Goal: Use online tool/utility: Utilize a website feature to perform a specific function

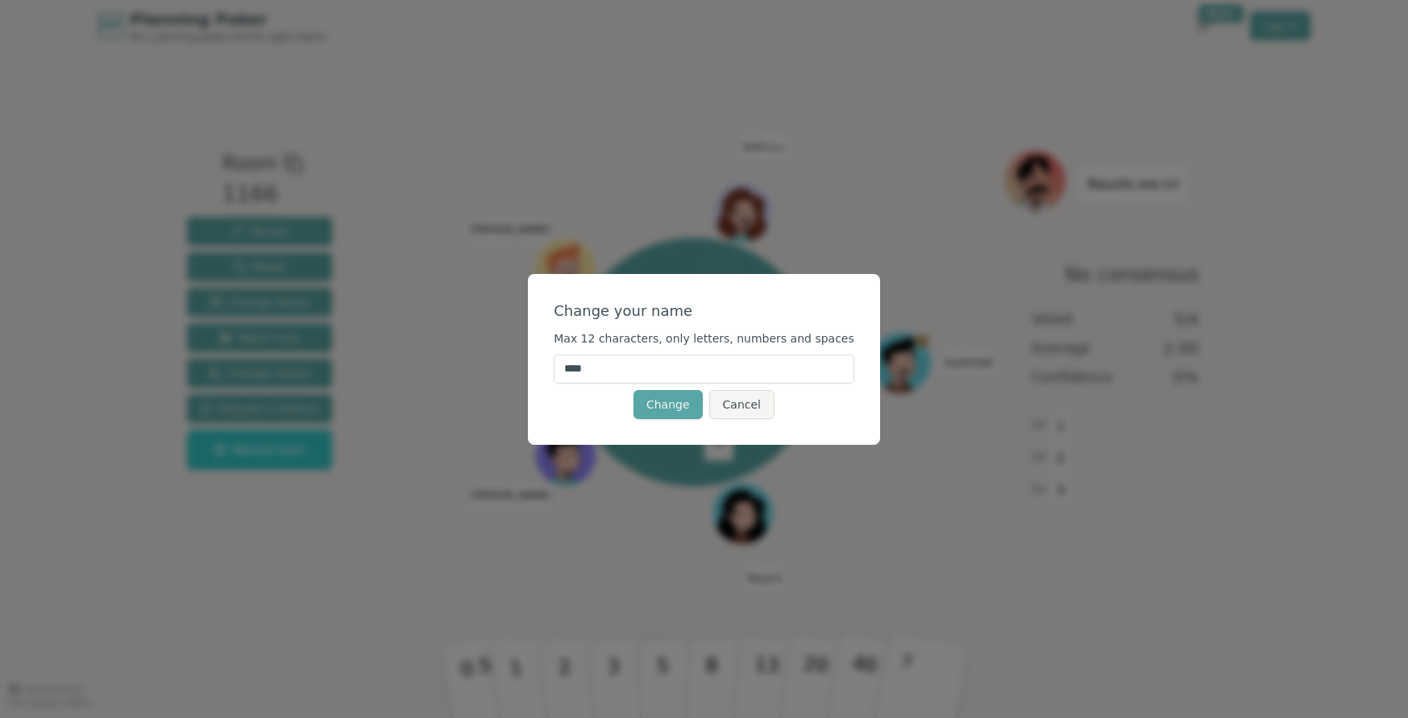
drag, startPoint x: 623, startPoint y: 369, endPoint x: 567, endPoint y: 365, distance: 55.8
click at [567, 365] on input "****" at bounding box center [704, 369] width 301 height 29
click at [609, 372] on input "***" at bounding box center [704, 369] width 301 height 29
type input "***"
click at [653, 312] on div "Change your name" at bounding box center [704, 311] width 301 height 23
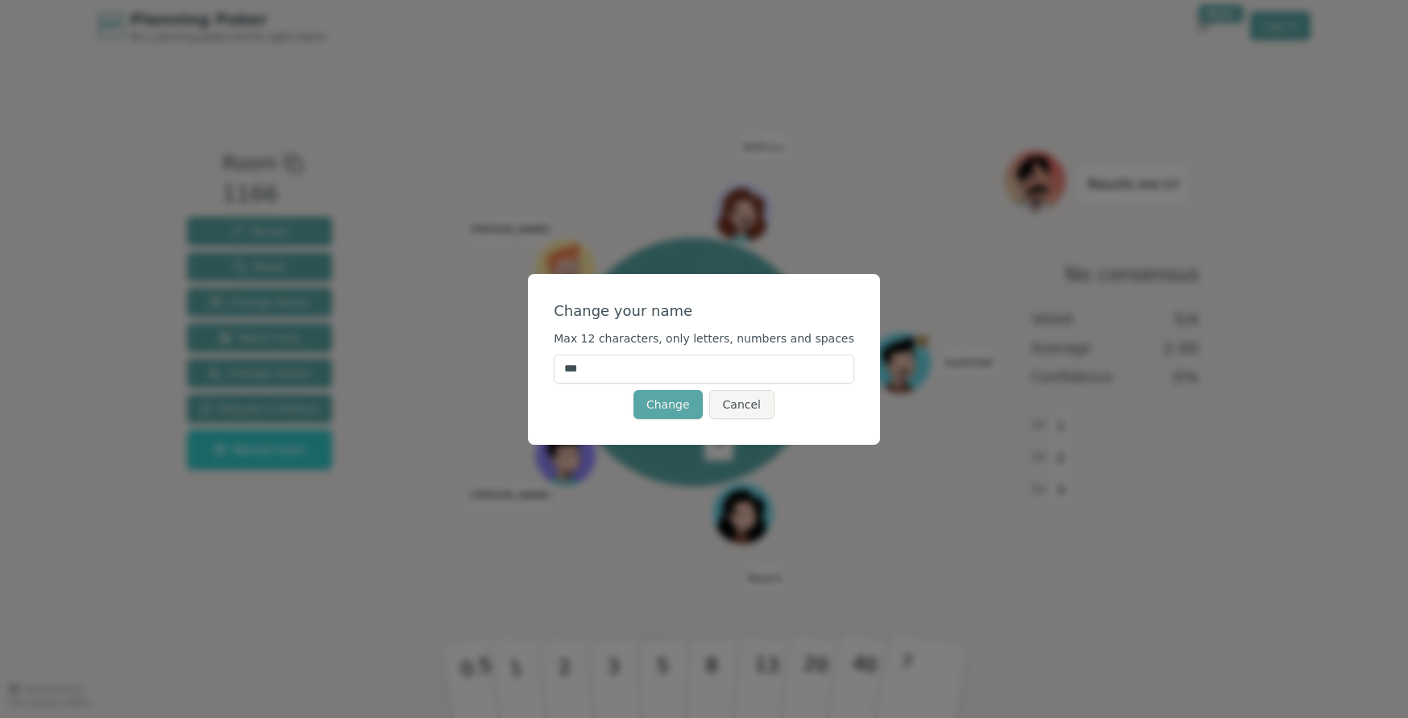
click at [681, 409] on button "Change" at bounding box center [668, 404] width 69 height 29
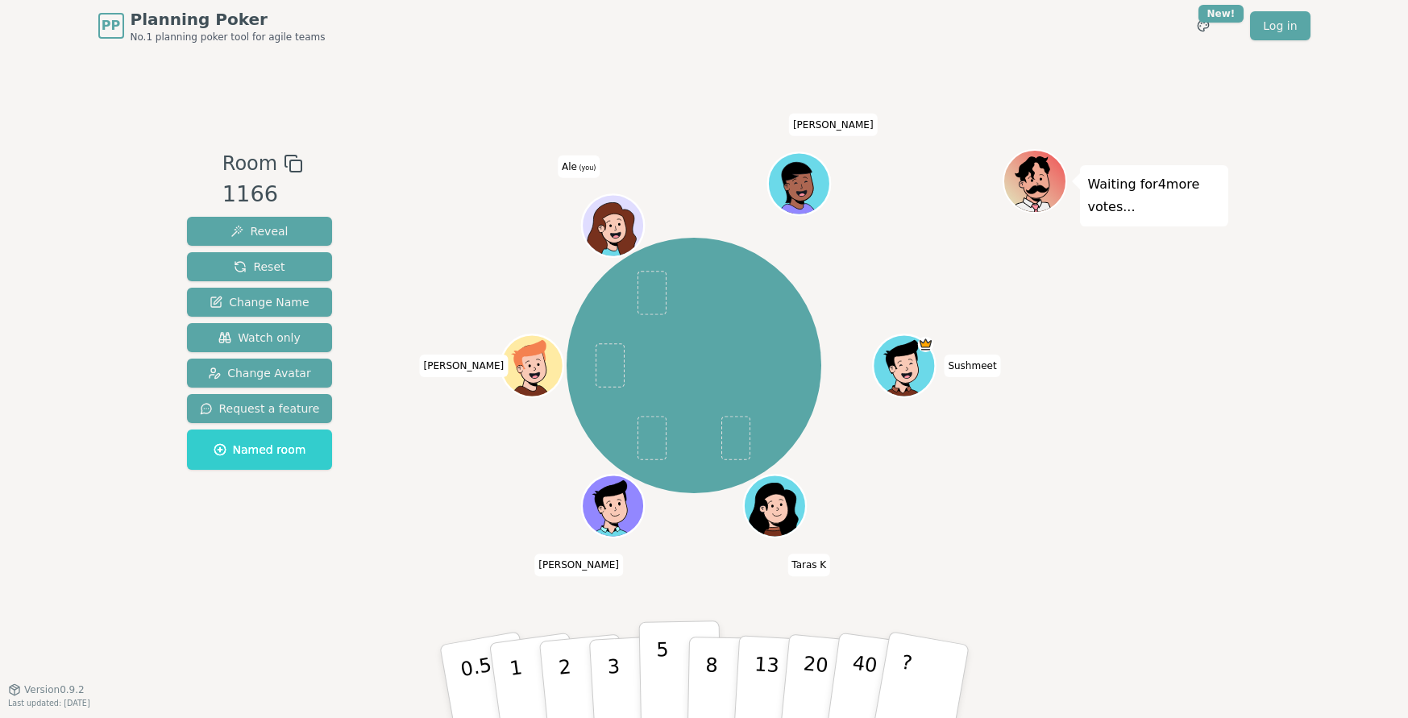
click at [667, 666] on button "5" at bounding box center [679, 682] width 83 height 123
click at [614, 672] on button "3" at bounding box center [632, 682] width 88 height 126
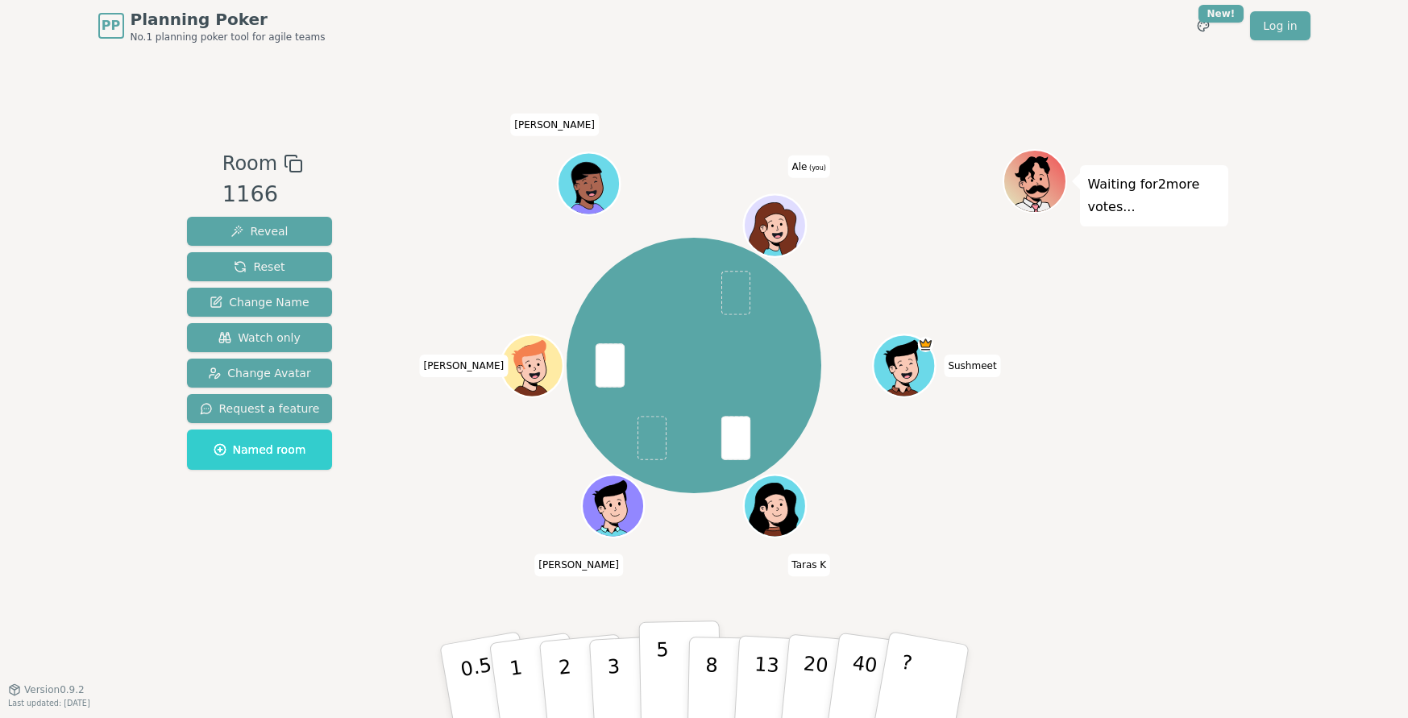
click at [663, 660] on button "5" at bounding box center [679, 682] width 83 height 123
click at [669, 676] on button "5" at bounding box center [679, 682] width 83 height 123
click at [619, 679] on button "3" at bounding box center [632, 682] width 88 height 126
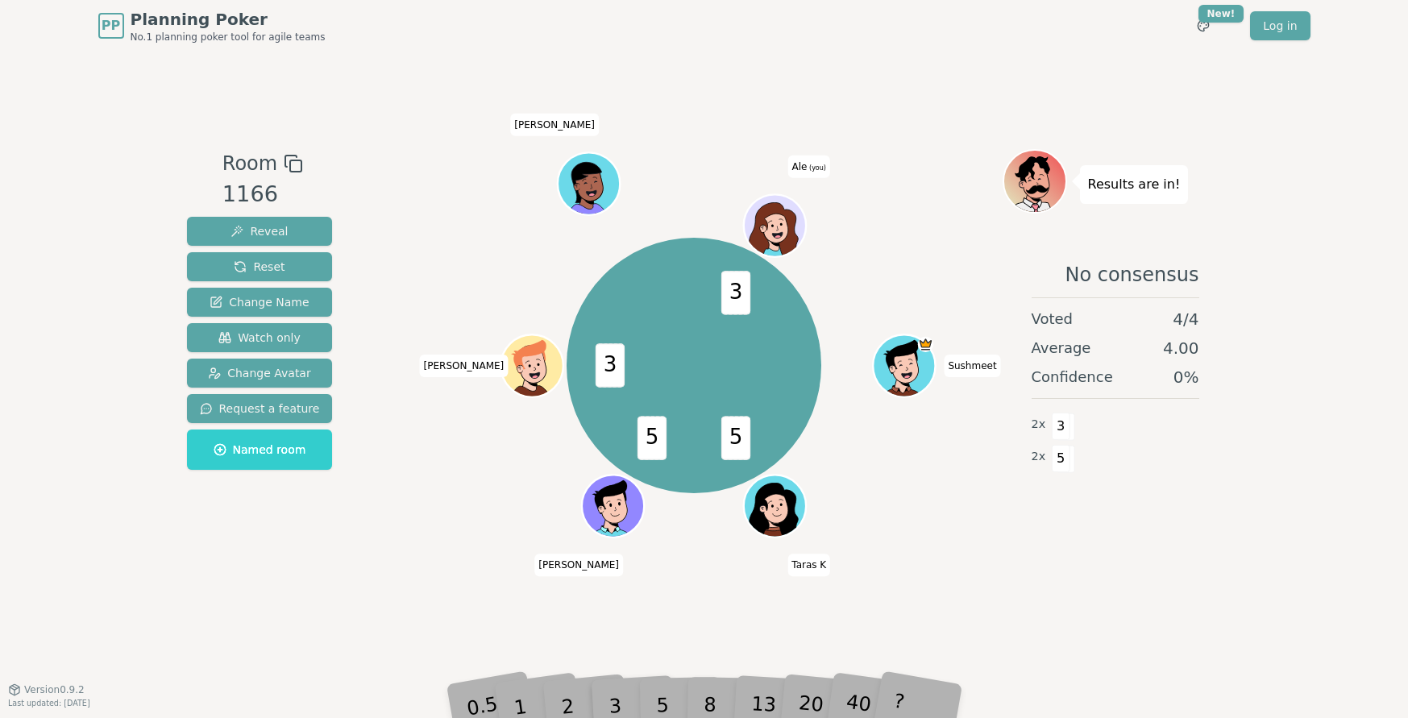
click at [647, 630] on div "Room 1166 Reveal Reset Change Name Watch only Change Avatar Request a feature N…" at bounding box center [705, 371] width 1048 height 638
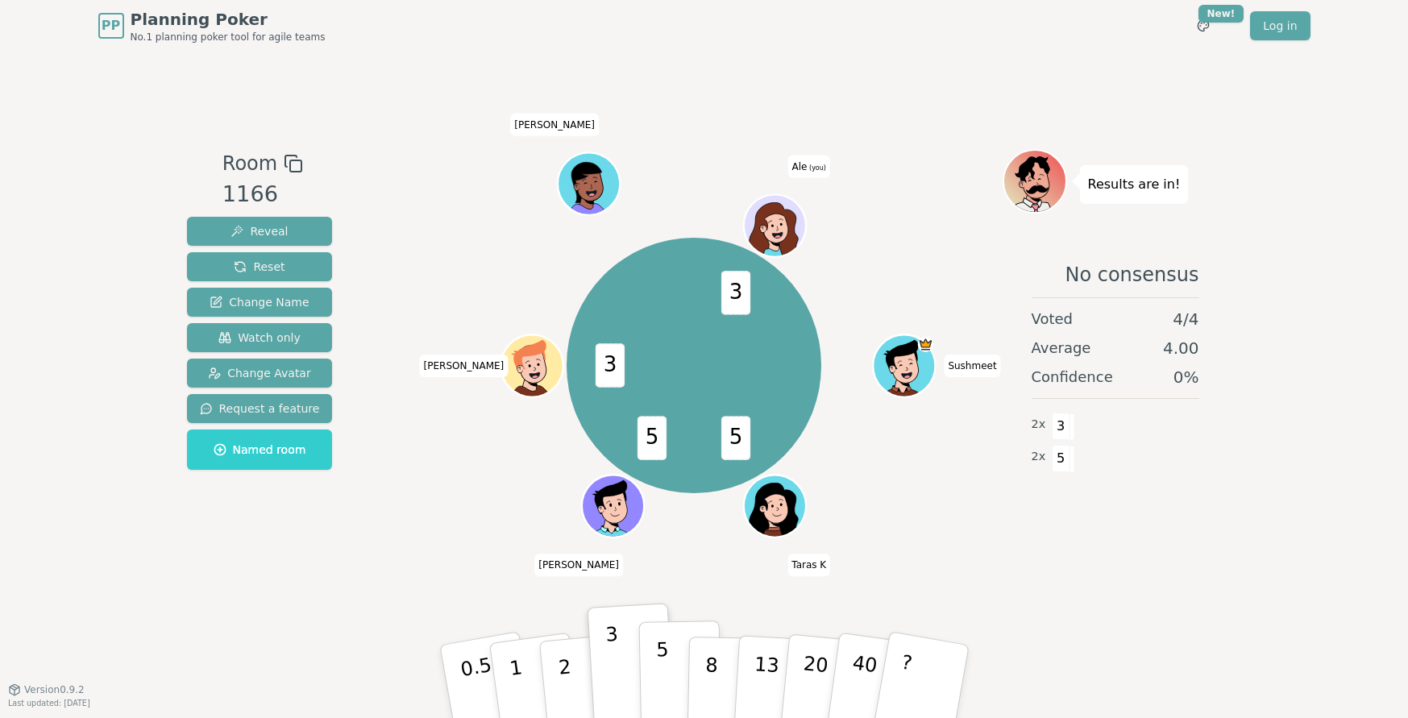
click at [667, 671] on button "5" at bounding box center [679, 682] width 83 height 123
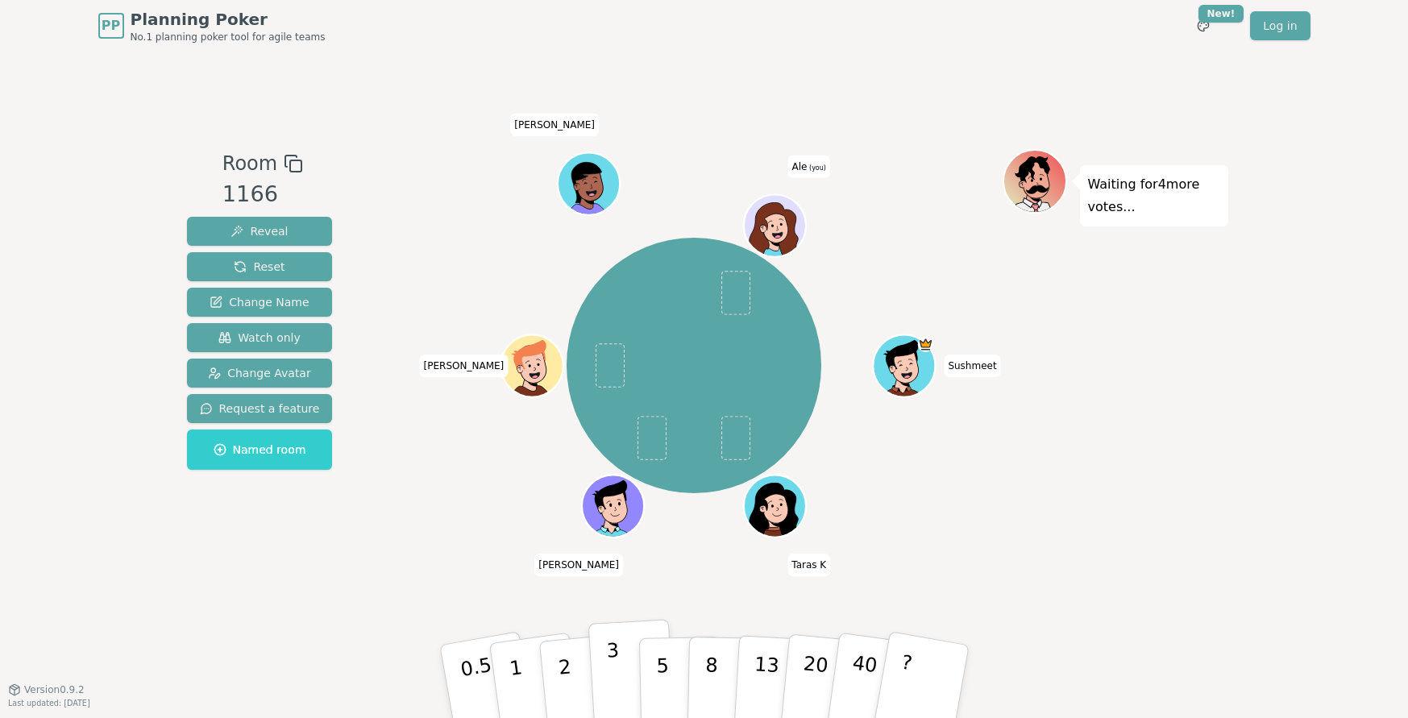
click at [608, 663] on button "3" at bounding box center [632, 682] width 88 height 126
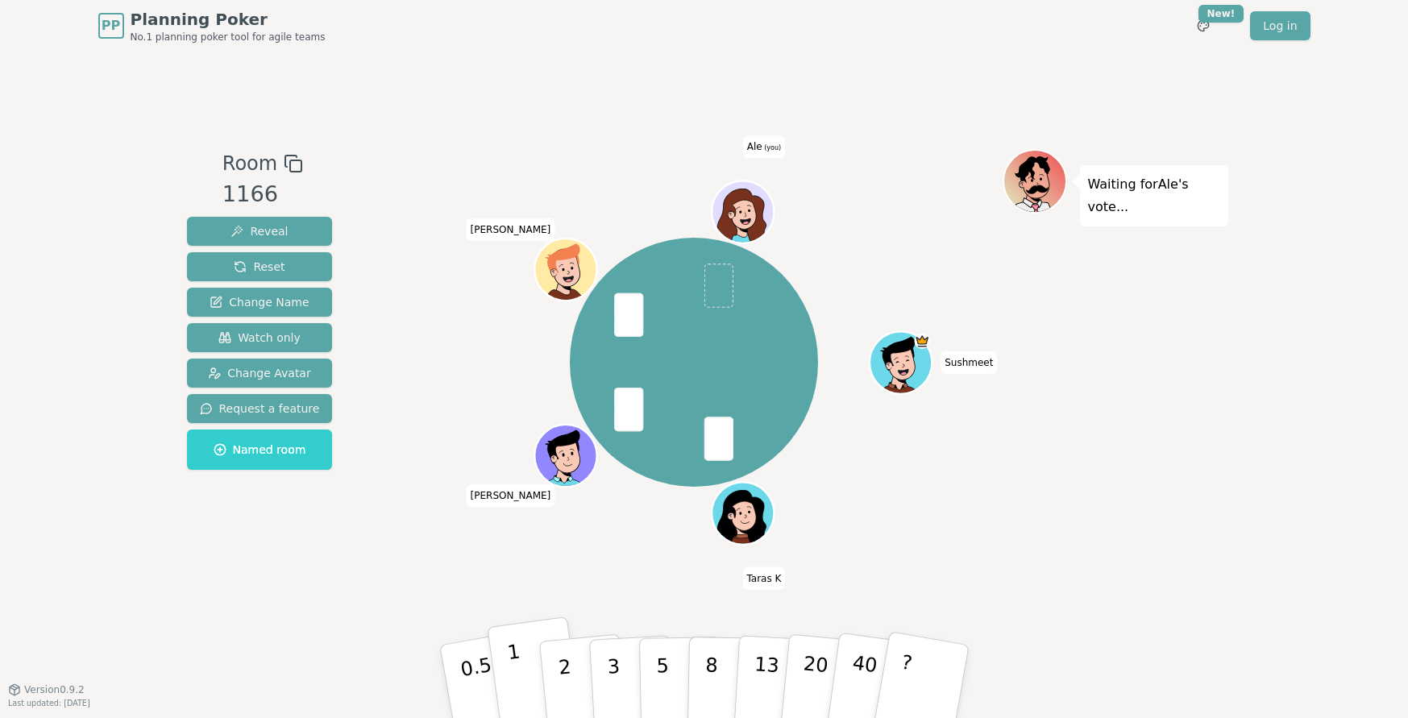
click at [523, 684] on button "1" at bounding box center [535, 682] width 96 height 131
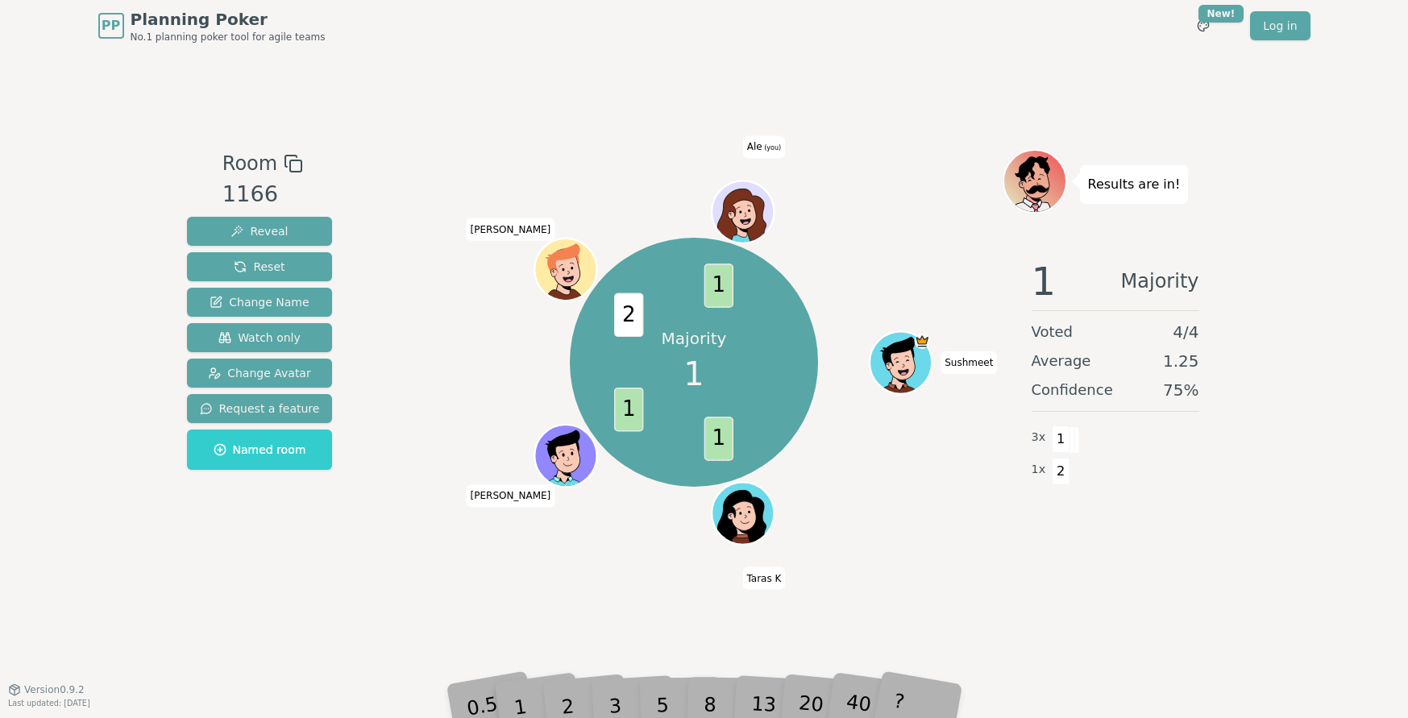
click at [580, 645] on div "Room 1166 Reveal Reset Change Name Watch only Change Avatar Request a feature N…" at bounding box center [705, 371] width 1048 height 638
